Goal: Information Seeking & Learning: Understand process/instructions

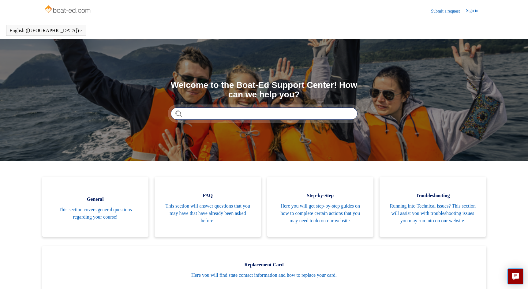
click at [248, 112] on input "Search" at bounding box center [264, 113] width 187 height 12
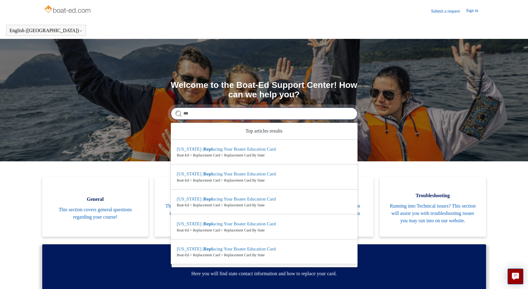
type input "***"
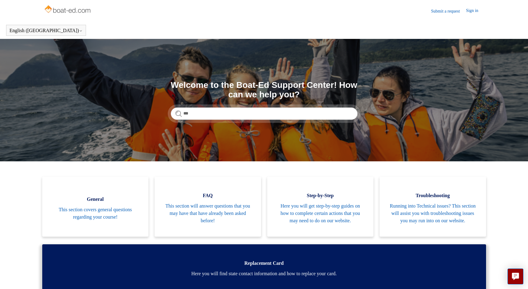
click at [331, 277] on span "Here you will find state contact information and how to replace your card." at bounding box center [263, 273] width 425 height 7
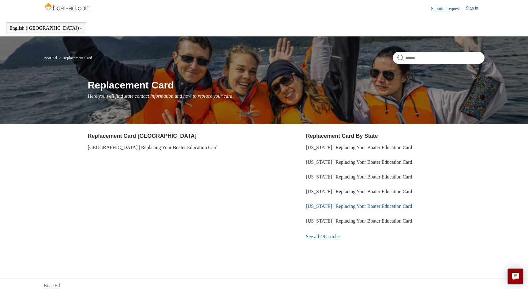
scroll to position [6, 0]
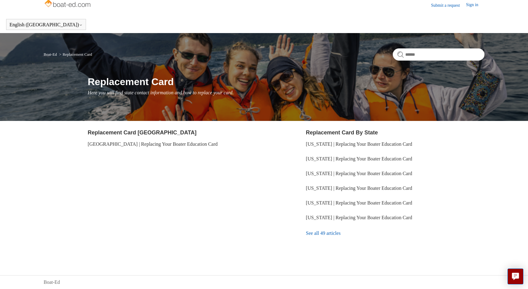
click at [318, 232] on link "See all 49 articles" at bounding box center [395, 233] width 178 height 17
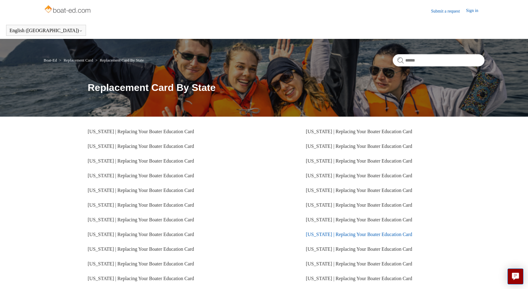
click at [337, 235] on link "Ohio | Replacing Your Boater Education Card" at bounding box center [359, 234] width 106 height 5
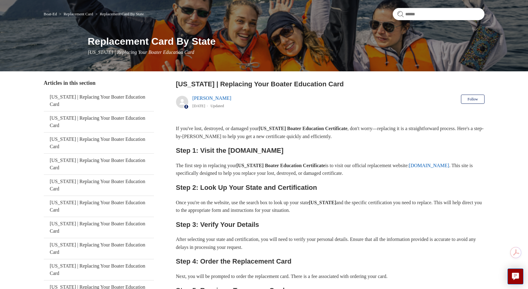
scroll to position [31, 0]
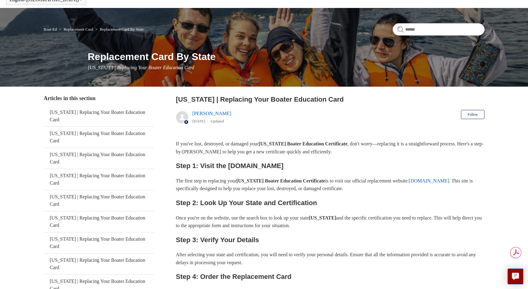
click at [447, 182] on link "ilostmycard.com" at bounding box center [429, 180] width 40 height 5
